Goal: Communication & Community: Answer question/provide support

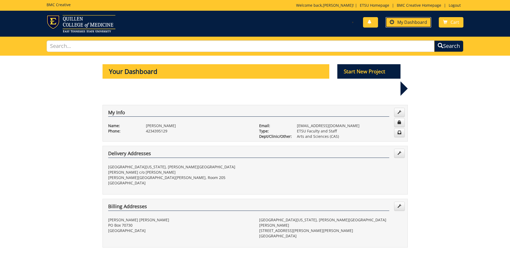
click at [401, 25] on span "My Dashboard" at bounding box center [413, 22] width 30 height 6
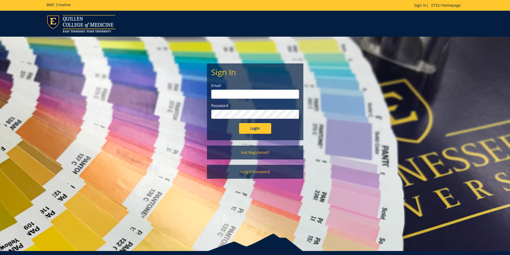
type input "[EMAIL_ADDRESS][DOMAIN_NAME]"
click at [261, 123] on form "Sign In Email pricejb2@etsu.edu Password Login" at bounding box center [255, 101] width 88 height 66
click at [256, 131] on input "Login" at bounding box center [255, 128] width 32 height 11
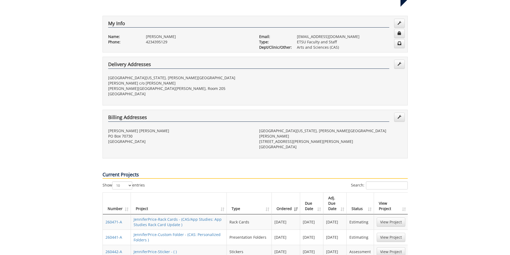
scroll to position [134, 0]
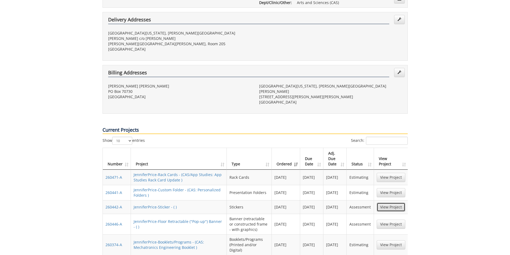
click at [395, 203] on link "View Project" at bounding box center [391, 207] width 29 height 9
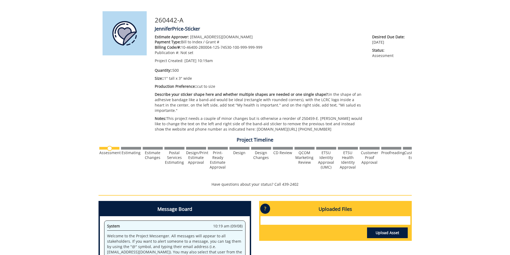
scroll to position [54, 0]
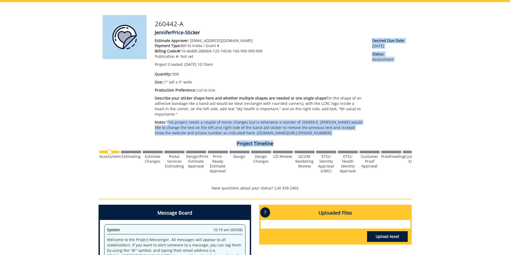
drag, startPoint x: 167, startPoint y: 117, endPoint x: 301, endPoint y: 133, distance: 134.7
click at [301, 133] on div "260442-A JenniferPrice-Sticker Estimate Approver: pricejb2@etsu.edu Payment Typ…" at bounding box center [256, 176] width 314 height 323
copy div "This project needs a couple of minor changes but is otherwise a reorder of 2504…"
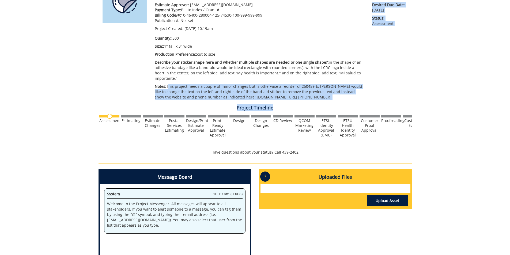
scroll to position [134, 0]
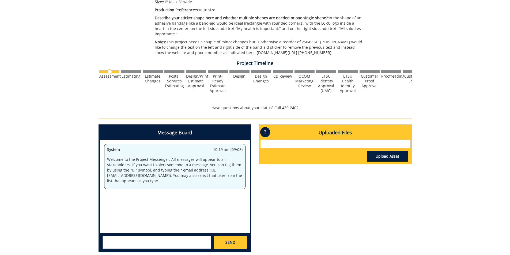
click at [157, 236] on textarea at bounding box center [157, 242] width 109 height 13
paste textarea "This project needs a couple of minor changes but is otherwise a reorder of 2504…"
type textarea "@conleyga@etsu.edu @fair@mail.etsu.edu This project needs a couple of minor cha…"
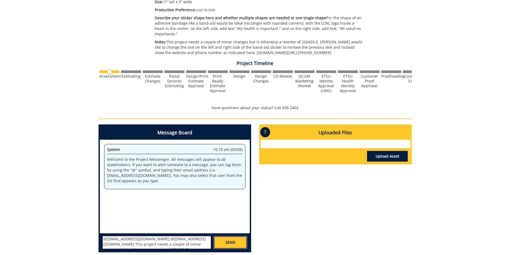
click at [237, 238] on link "SEND" at bounding box center [230, 242] width 33 height 13
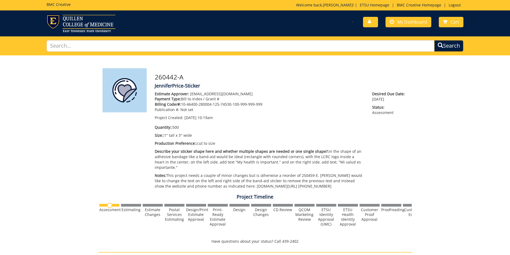
scroll to position [0, 0]
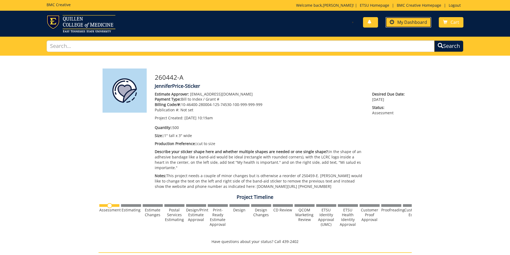
click at [411, 24] on span "My Dashboard" at bounding box center [413, 22] width 30 height 6
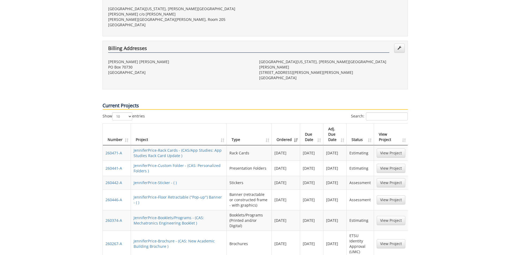
scroll to position [161, 0]
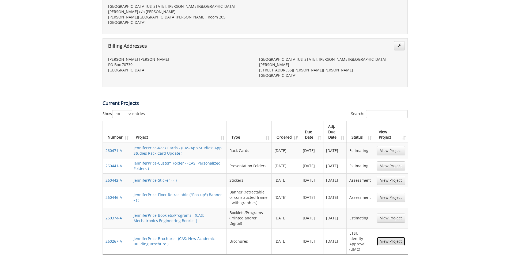
click at [391, 237] on link "View Project" at bounding box center [391, 241] width 29 height 9
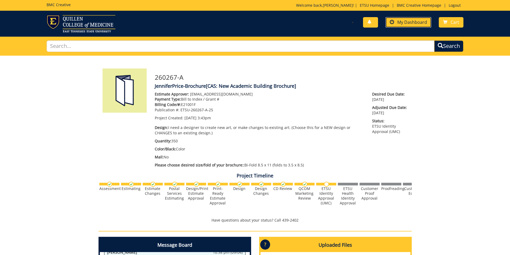
click at [409, 23] on span "My Dashboard" at bounding box center [413, 22] width 30 height 6
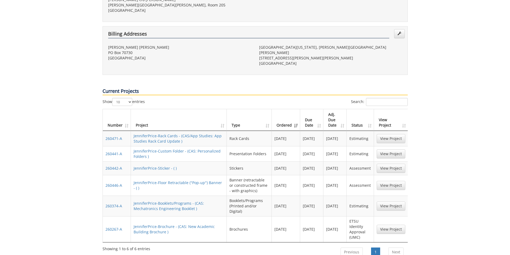
scroll to position [188, 0]
